Goal: Navigation & Orientation: Find specific page/section

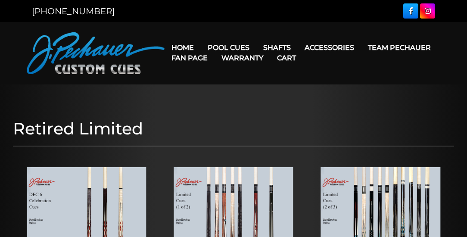
scroll to position [129, 0]
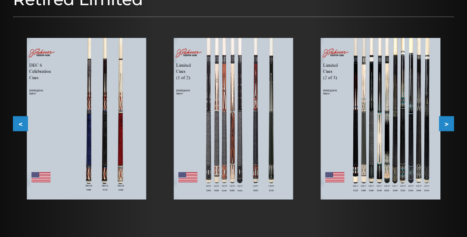
click at [452, 124] on button ">" at bounding box center [446, 123] width 15 height 15
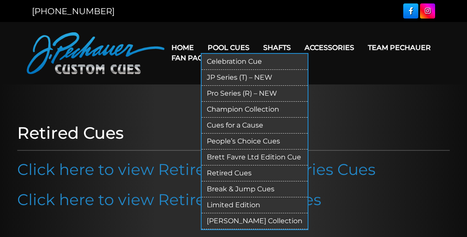
click at [235, 75] on link "JP Series (T) – NEW" at bounding box center [255, 78] width 106 height 16
click at [248, 91] on link "Pro Series (R) – NEW" at bounding box center [255, 94] width 106 height 16
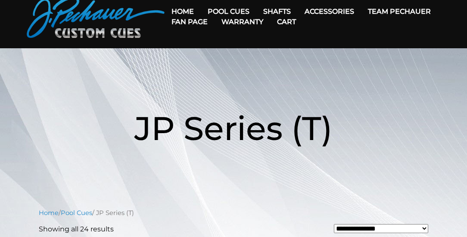
scroll to position [25, 0]
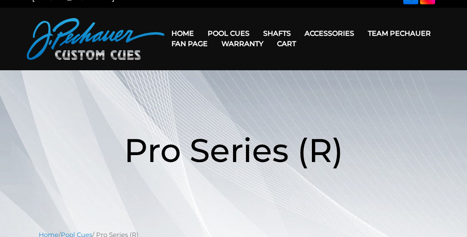
scroll to position [25, 0]
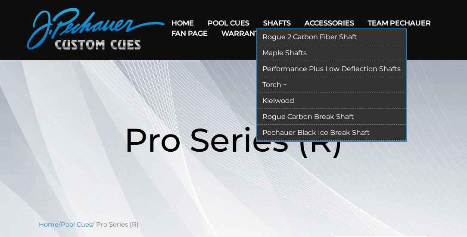
click at [282, 83] on link "Torch +" at bounding box center [331, 85] width 149 height 16
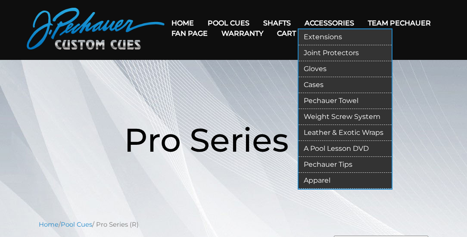
click at [332, 113] on link "Weight Screw System" at bounding box center [345, 117] width 93 height 16
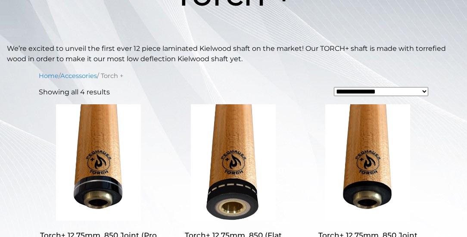
scroll to position [172, 0]
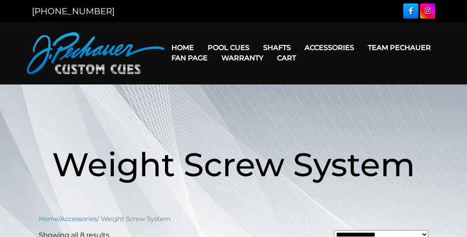
click at [284, 47] on link "Cart" at bounding box center [286, 58] width 33 height 22
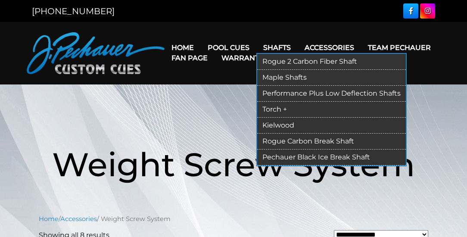
click at [292, 62] on link "Rogue 2 Carbon Fiber Shaft" at bounding box center [331, 62] width 149 height 16
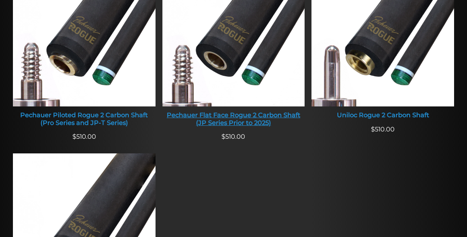
scroll to position [394, 0]
